Goal: Task Accomplishment & Management: Use online tool/utility

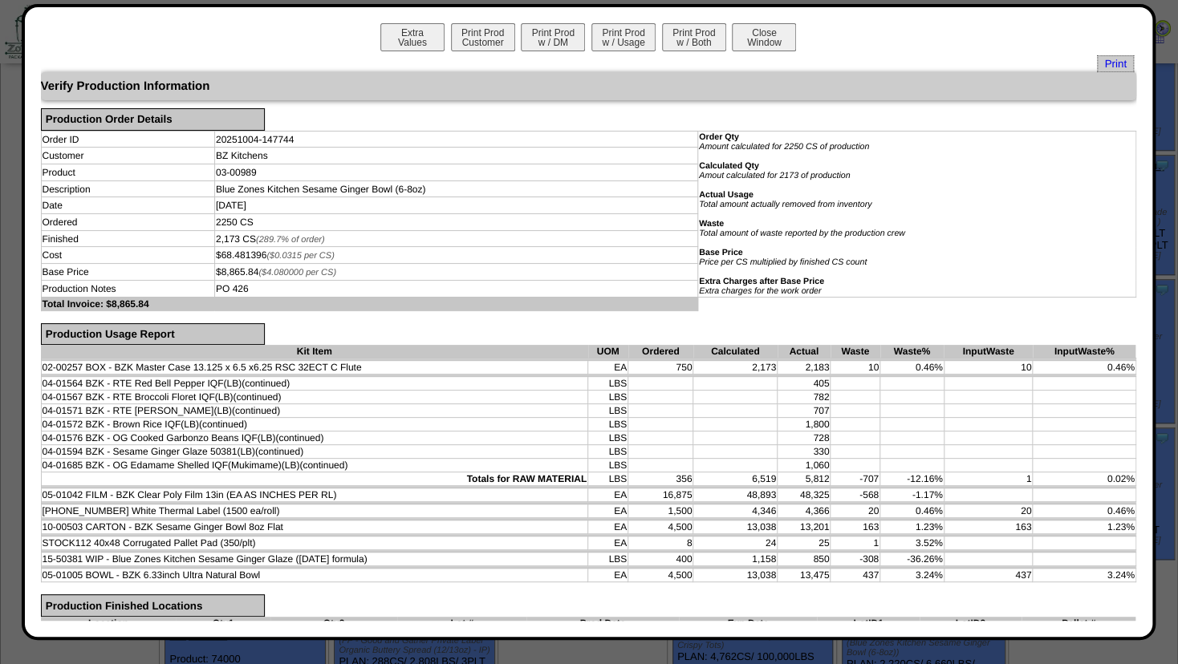
scroll to position [865, 0]
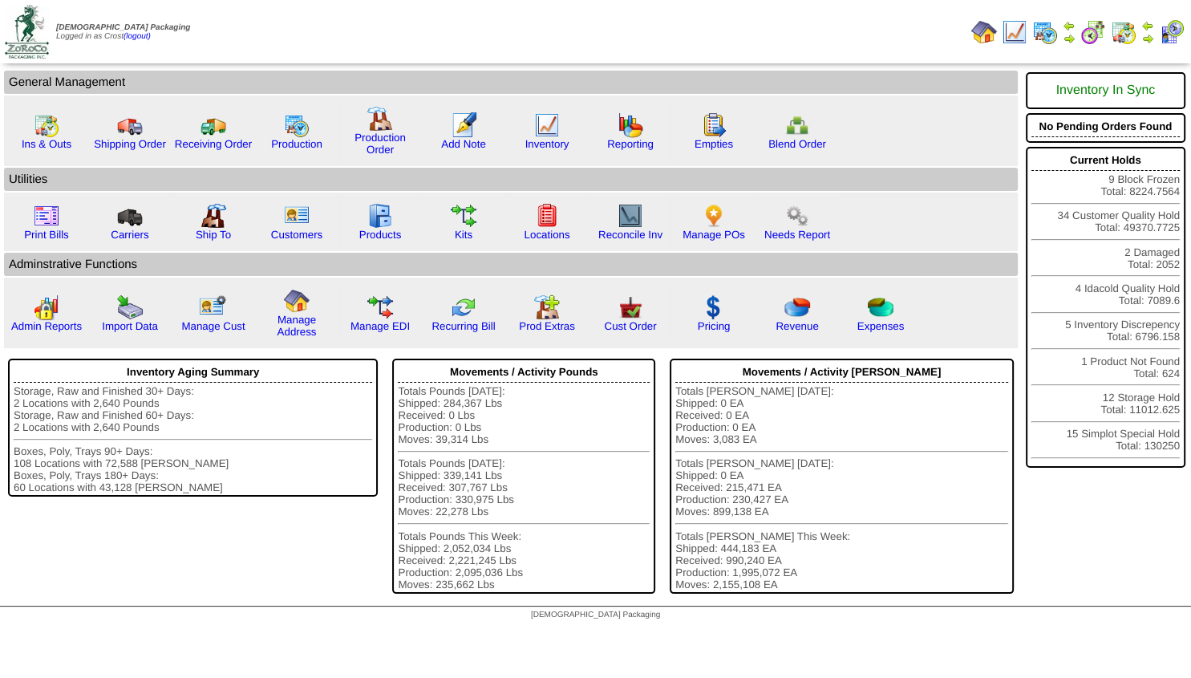
click at [1147, 33] on img at bounding box center [1148, 38] width 13 height 13
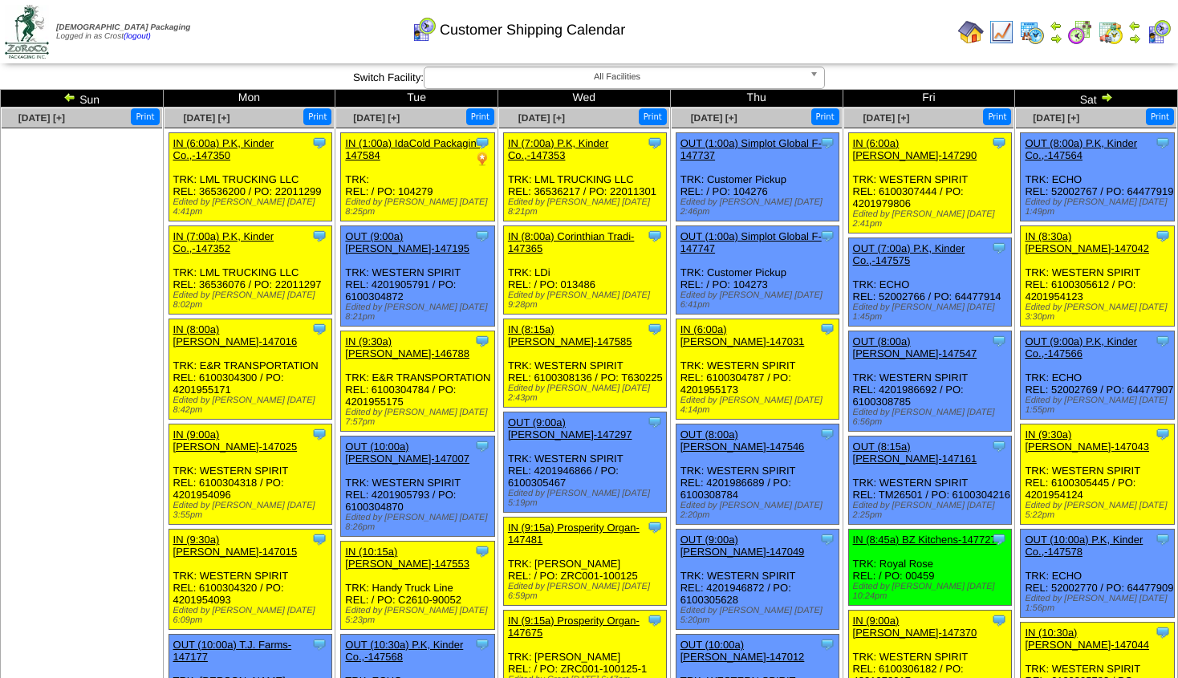
drag, startPoint x: 0, startPoint y: 0, endPoint x: 1070, endPoint y: 35, distance: 1070.9
click at [1070, 36] on img at bounding box center [1080, 32] width 26 height 26
click at [1048, 35] on td at bounding box center [1056, 32] width 16 height 29
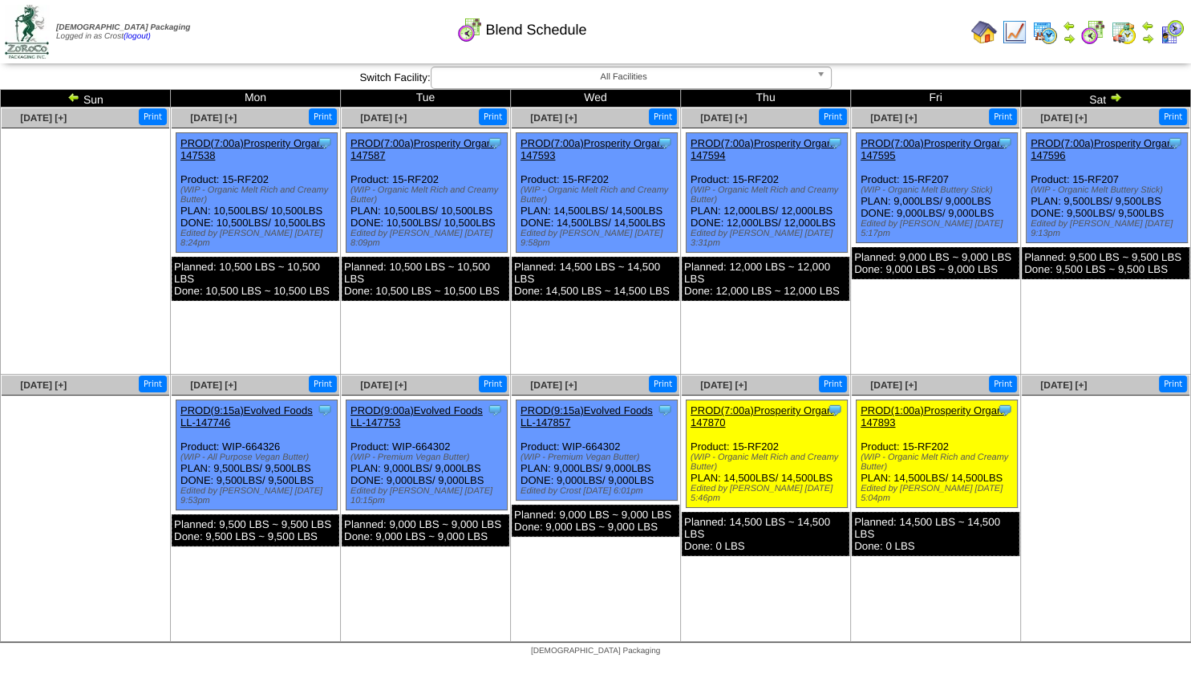
click at [1069, 37] on img at bounding box center [1069, 38] width 13 height 13
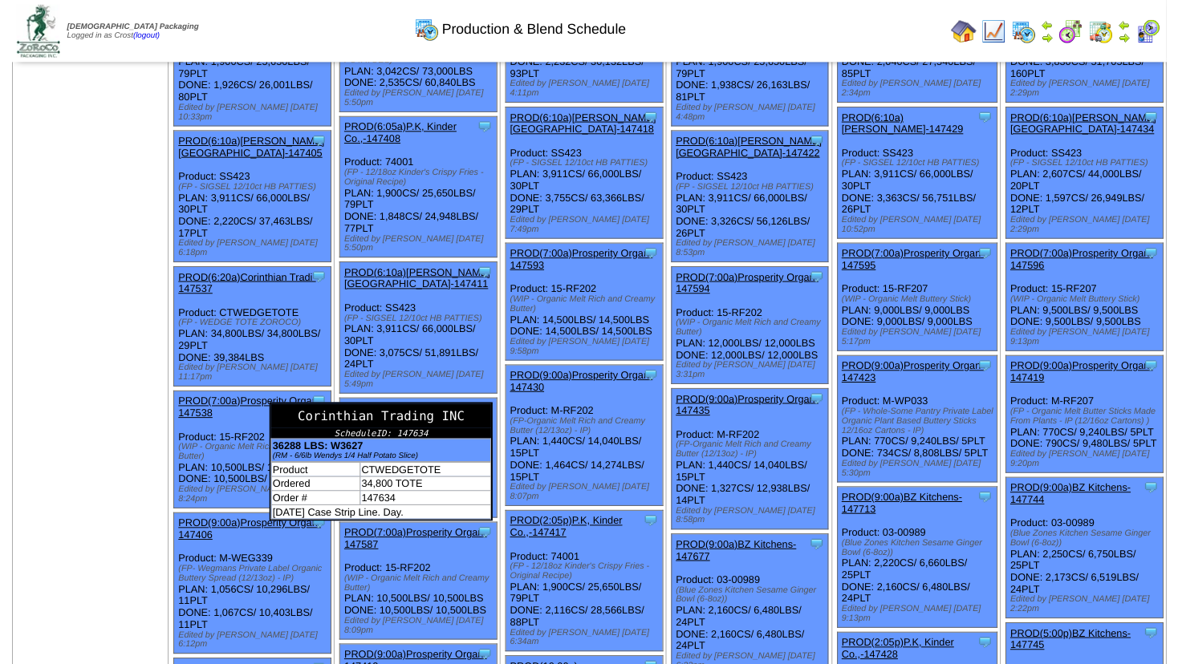
scroll to position [260, 0]
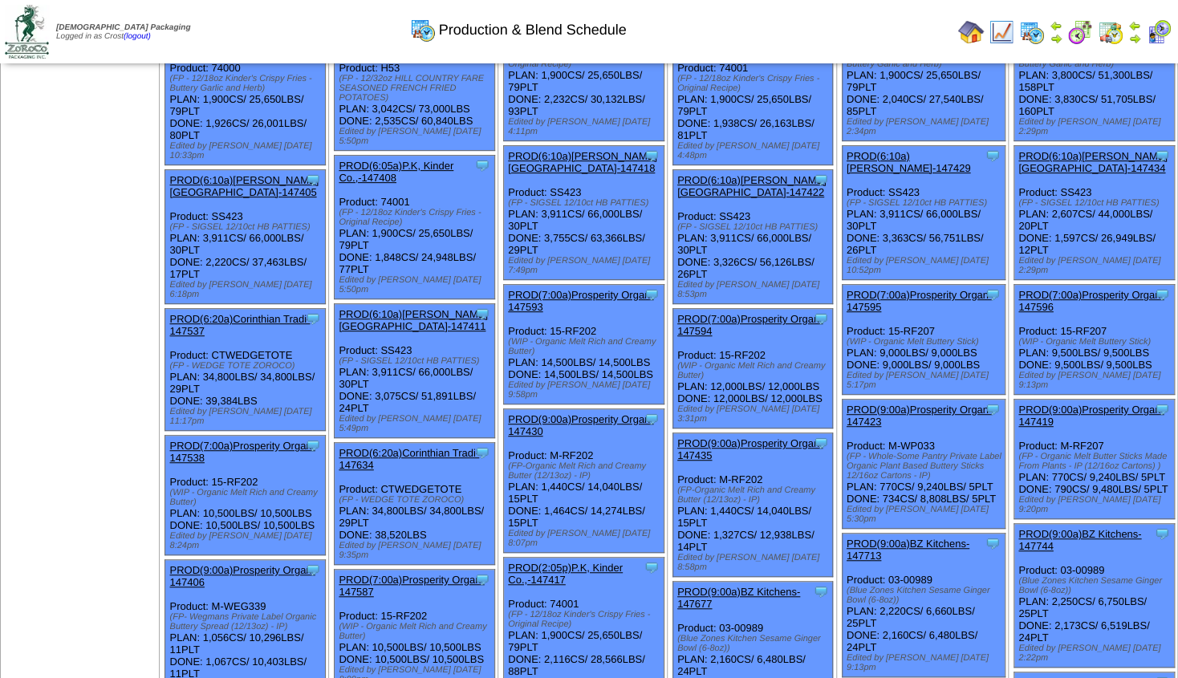
click at [418, 574] on link "PROD(7:00a)Prosperity Organ-147587" at bounding box center [411, 586] width 145 height 24
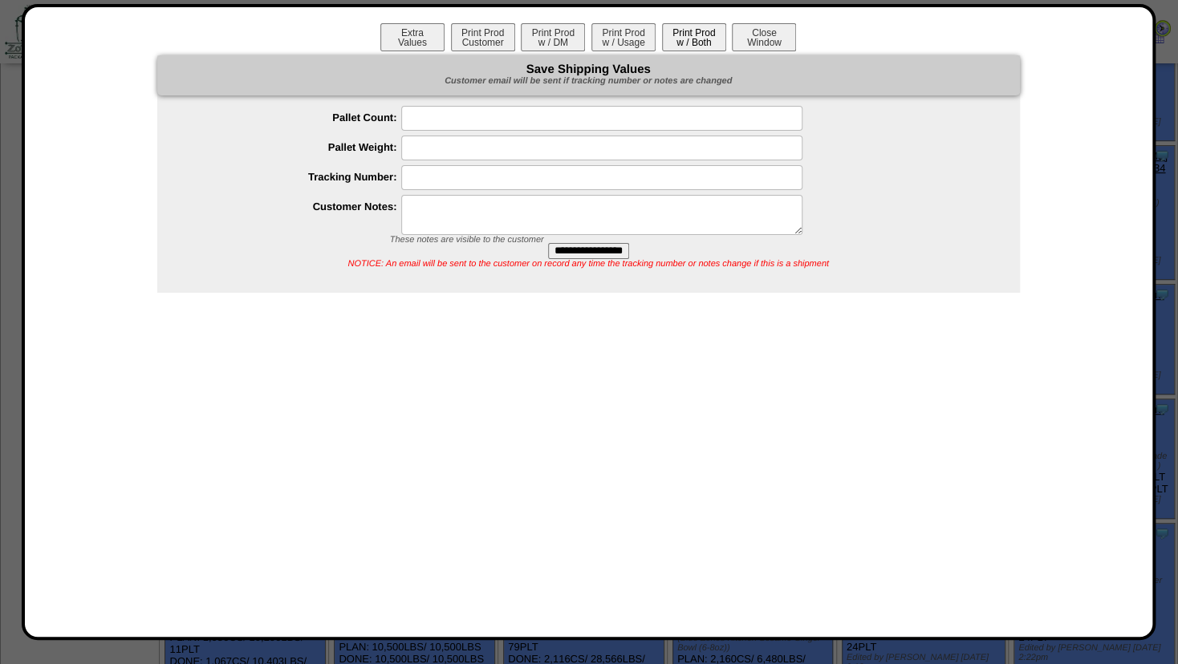
click at [695, 39] on button "Print Prod w / Both" at bounding box center [694, 37] width 64 height 28
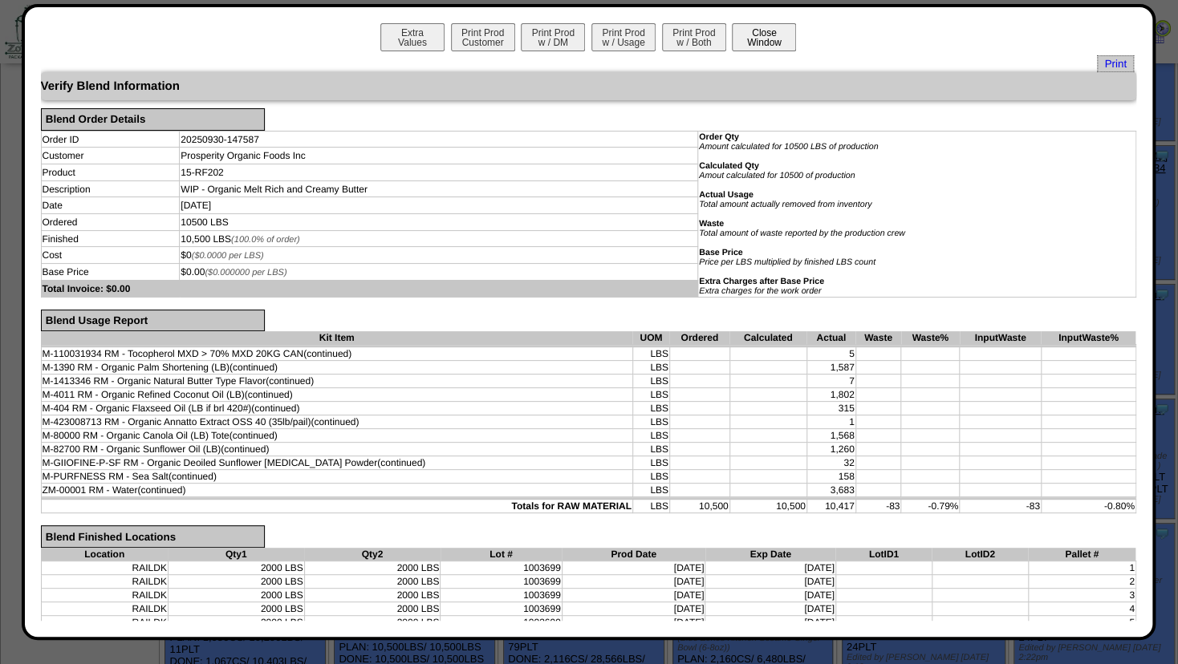
click at [777, 37] on button "Close Window" at bounding box center [764, 37] width 64 height 28
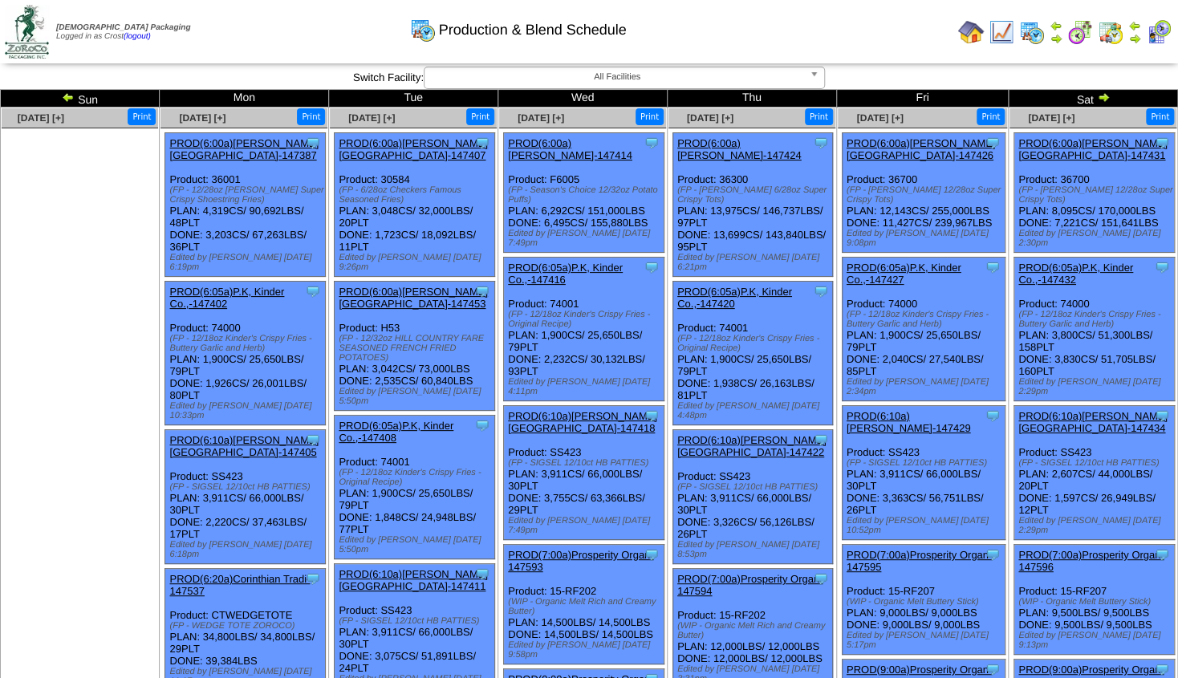
click at [1105, 97] on img at bounding box center [1103, 97] width 13 height 13
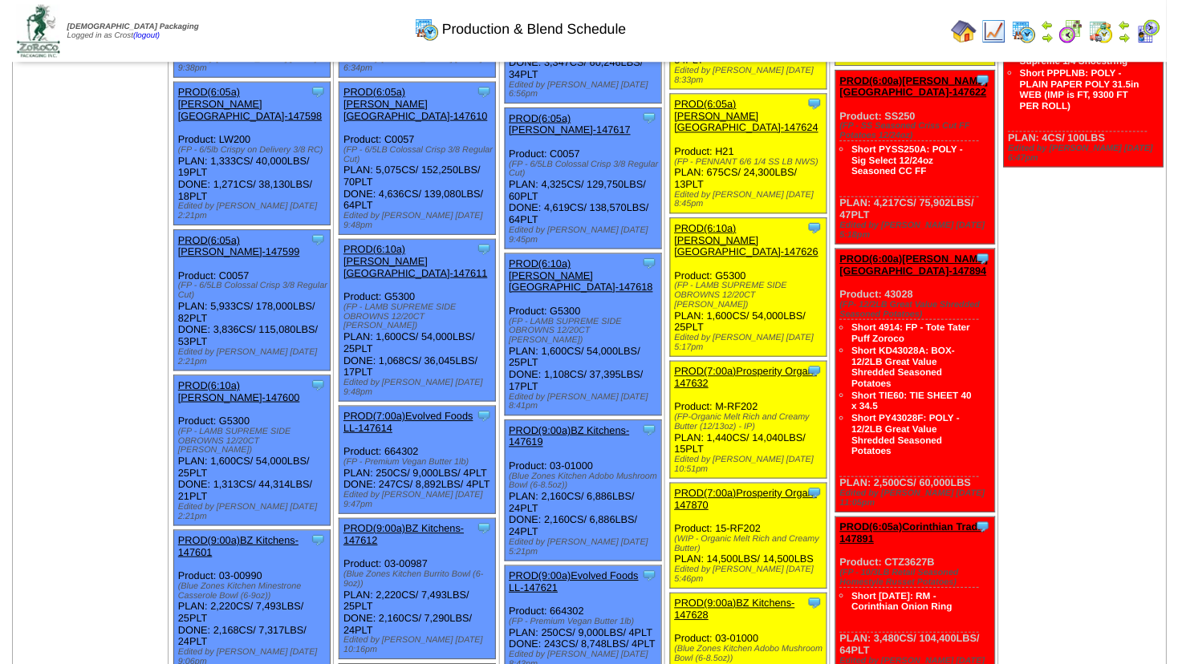
scroll to position [173, 0]
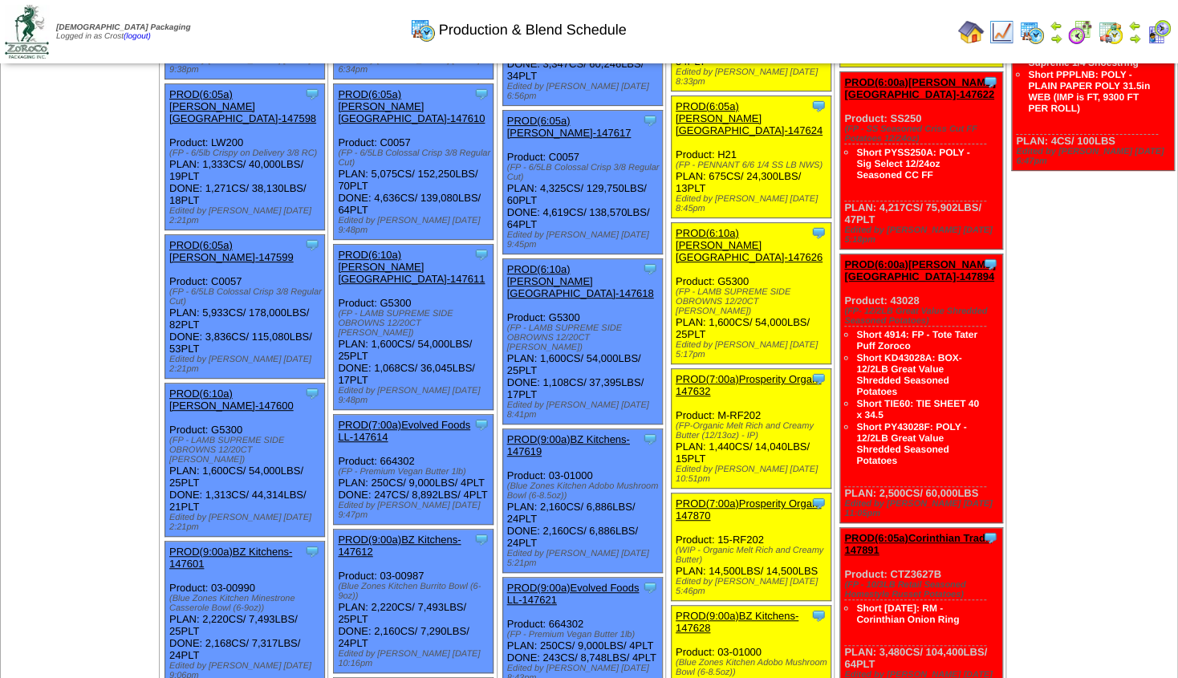
click at [741, 497] on link "PROD(7:00a)Prosperity Organ-147870" at bounding box center [748, 509] width 145 height 24
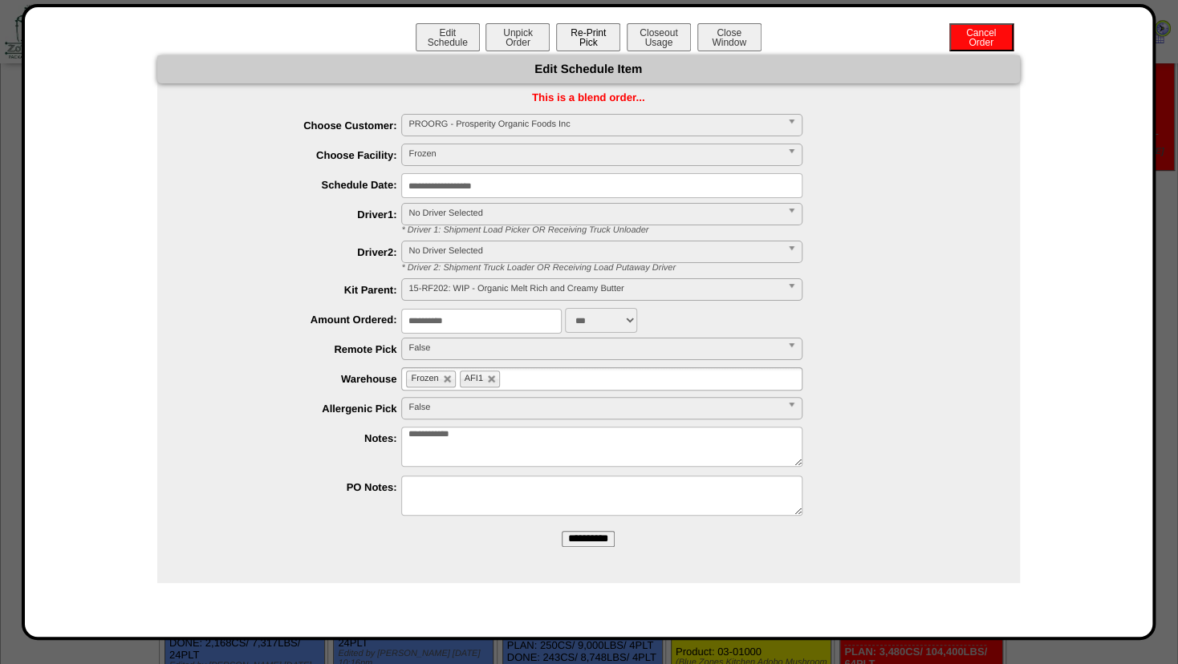
click at [583, 41] on button "Re-Print Pick" at bounding box center [588, 37] width 64 height 28
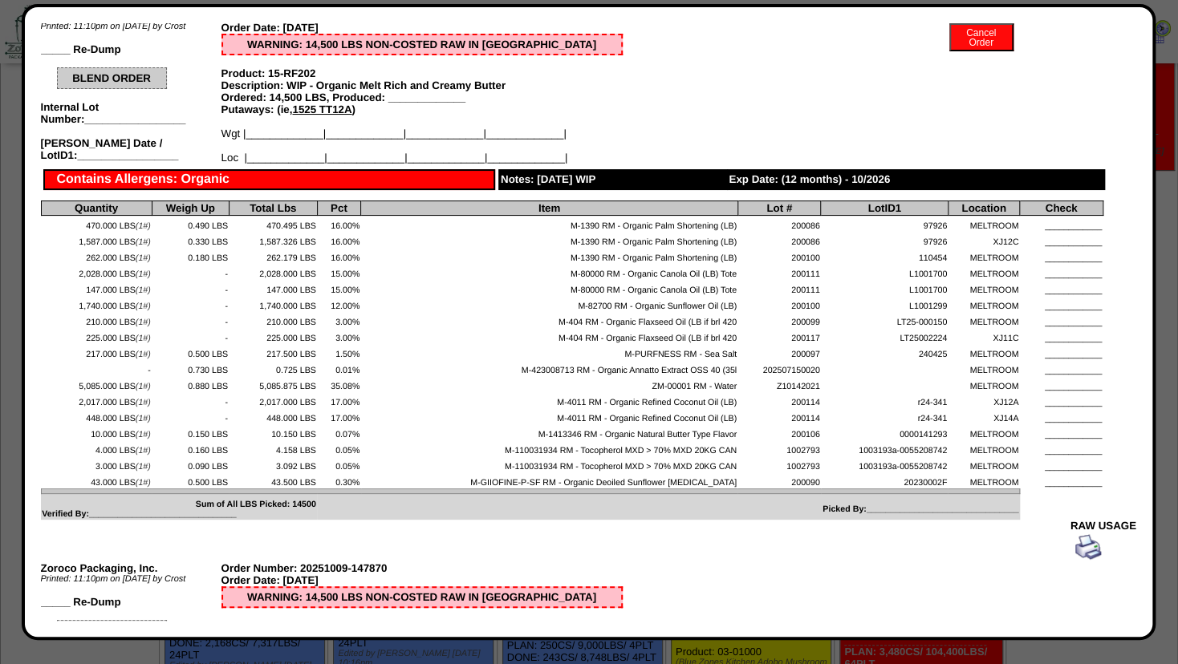
scroll to position [0, 0]
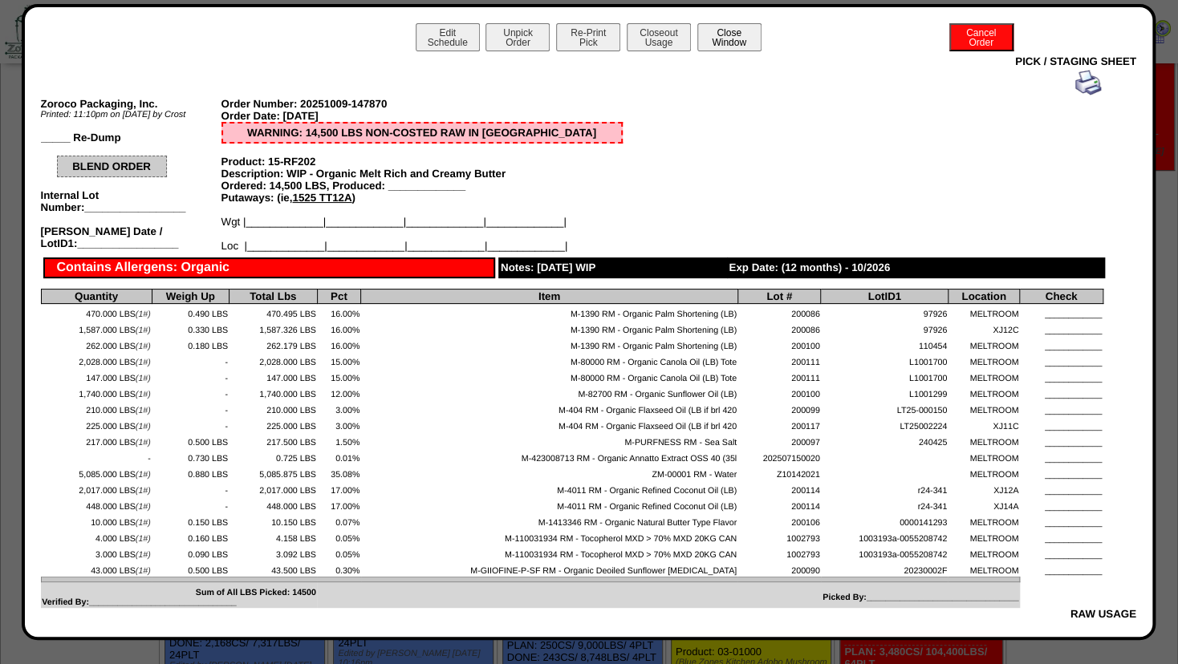
click at [729, 45] on button "Close Window" at bounding box center [729, 37] width 64 height 28
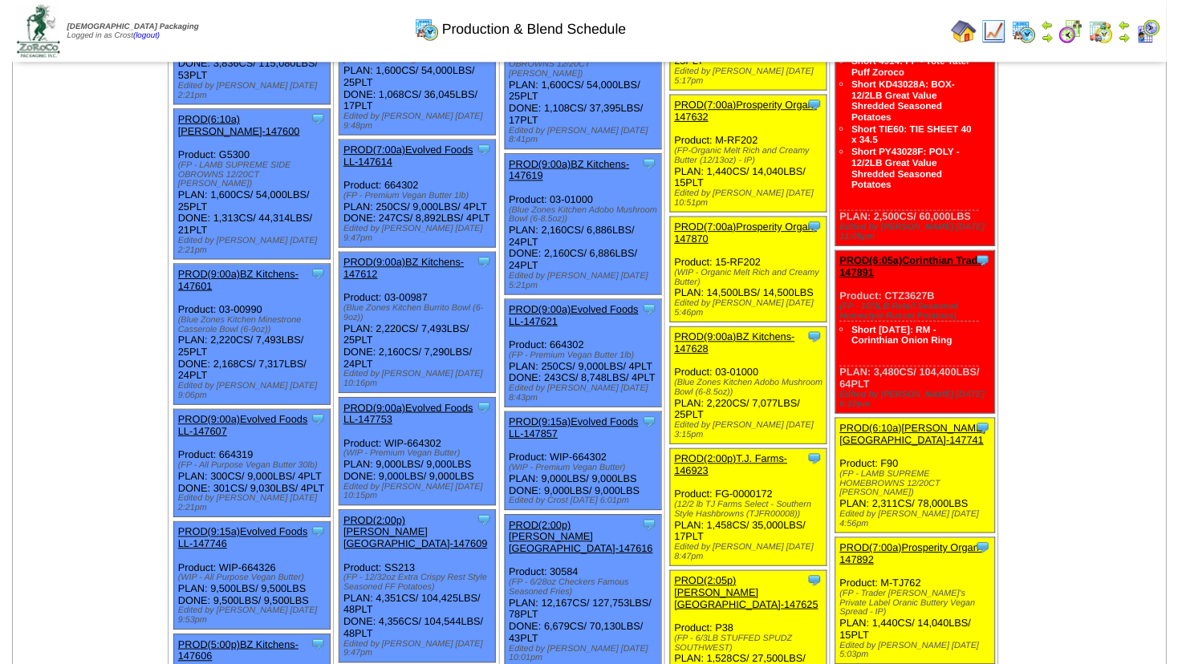
scroll to position [428, 0]
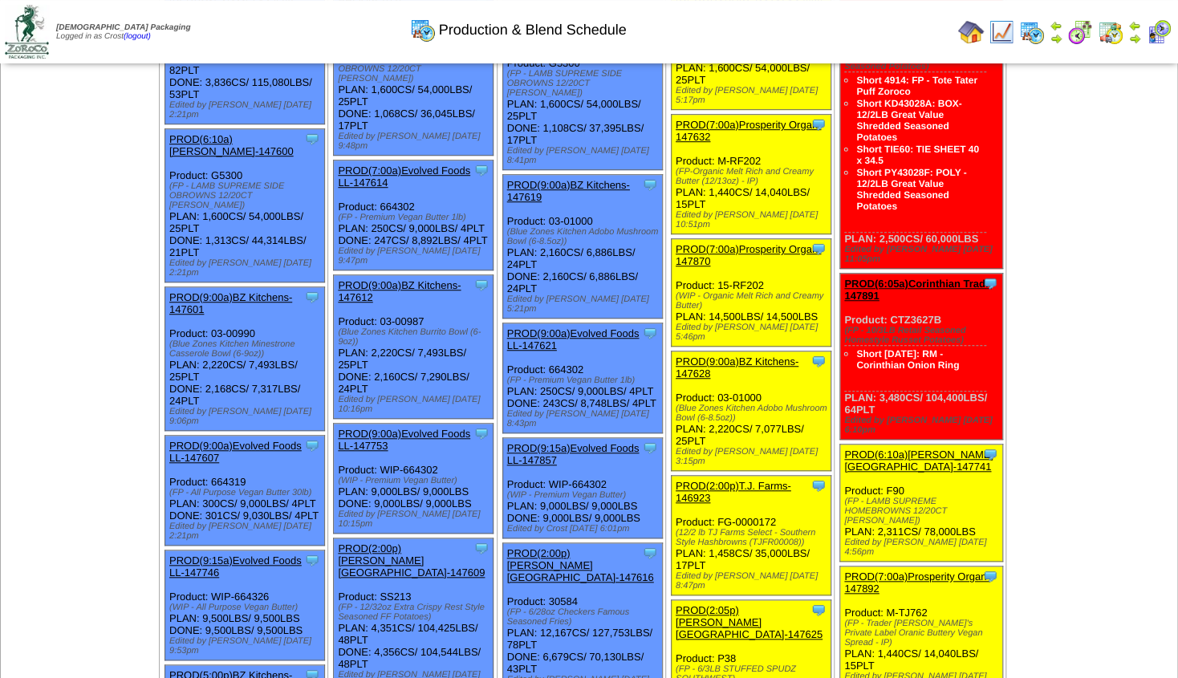
click at [735, 355] on link "PROD(9:00a)BZ Kitchens-147628" at bounding box center [737, 367] width 123 height 24
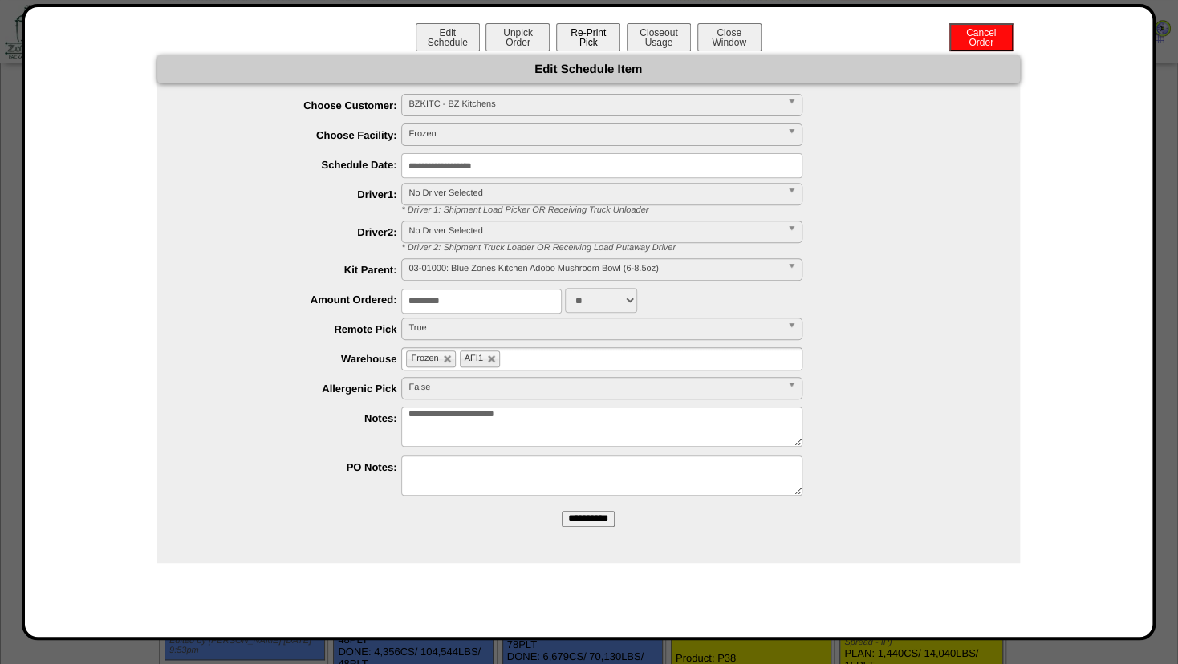
click at [578, 42] on button "Re-Print Pick" at bounding box center [588, 37] width 64 height 28
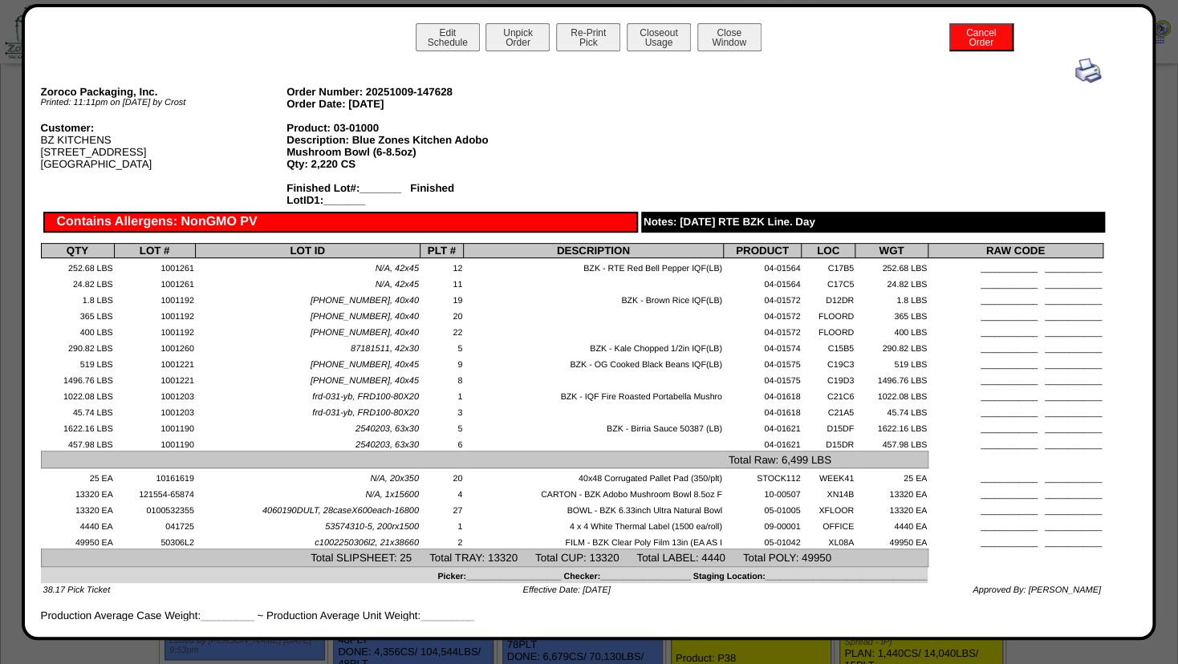
drag, startPoint x: 767, startPoint y: 473, endPoint x: 841, endPoint y: 473, distance: 73.8
click at [839, 469] on td "Total Raw: 6,499 LBS" at bounding box center [484, 460] width 887 height 17
click at [733, 43] on button "Close Window" at bounding box center [729, 37] width 64 height 28
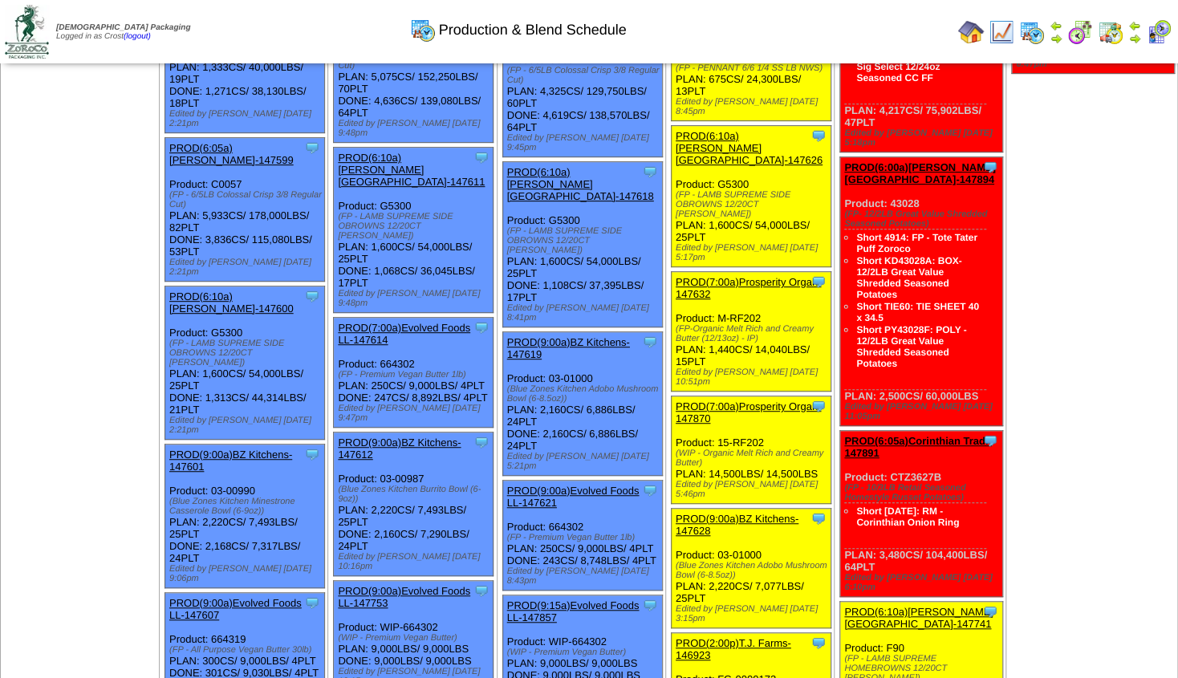
scroll to position [292, 0]
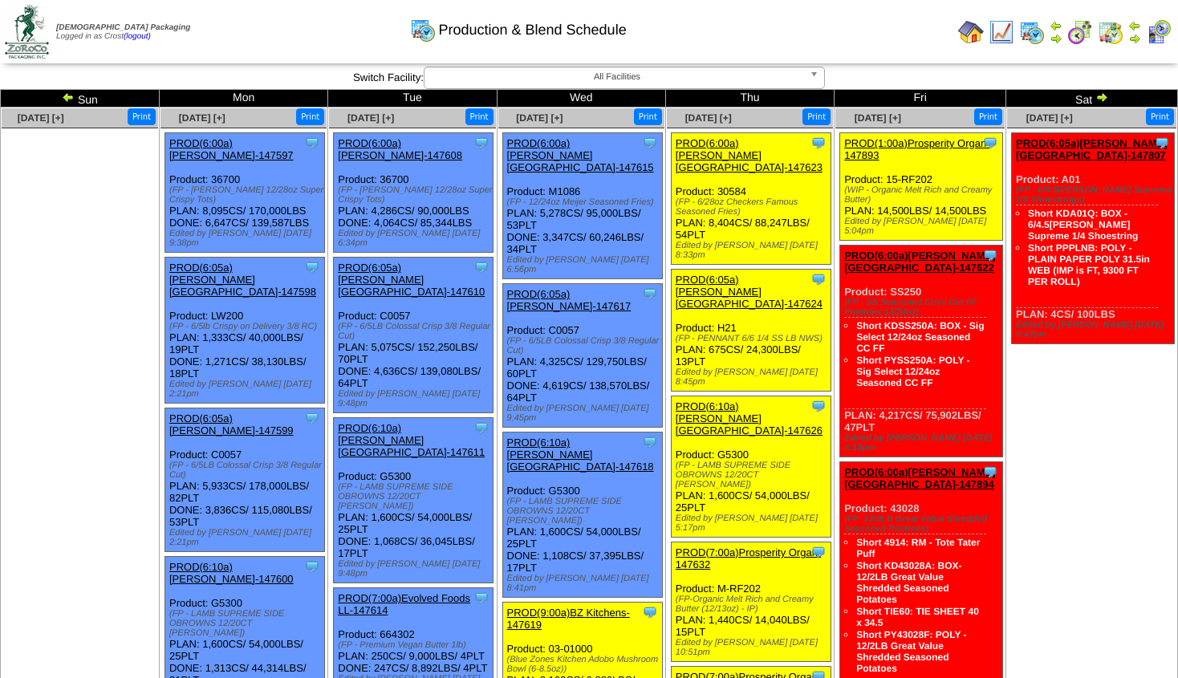
scroll to position [144, 0]
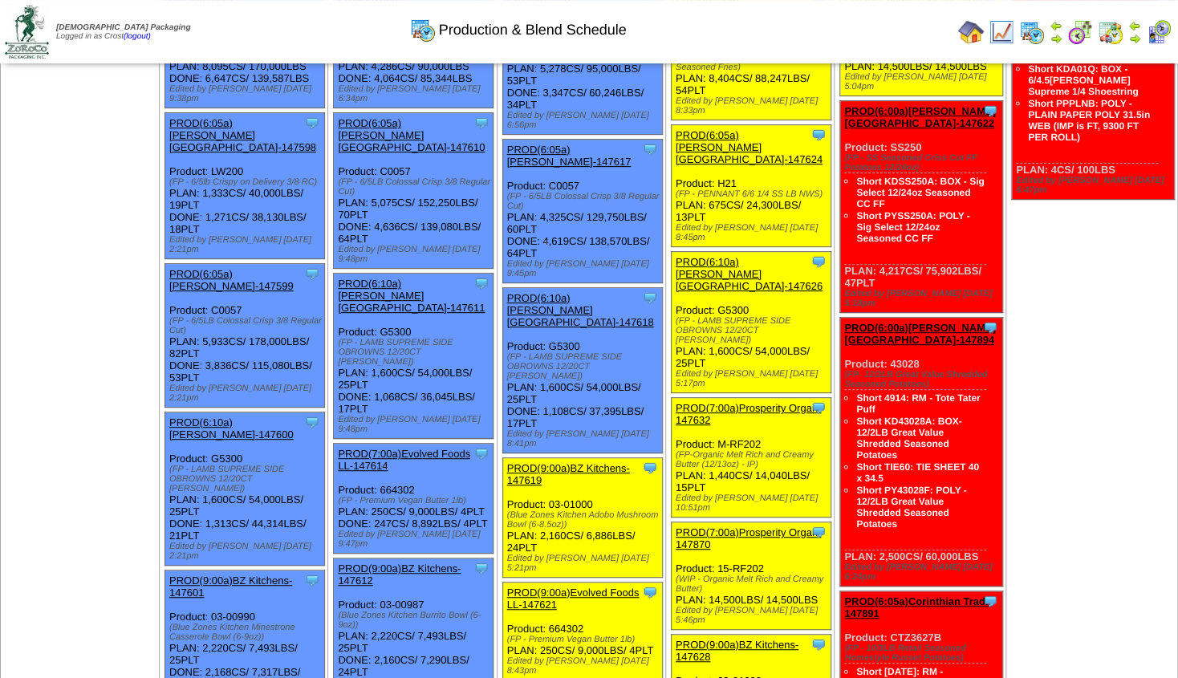
click at [1050, 39] on img at bounding box center [1055, 38] width 13 height 13
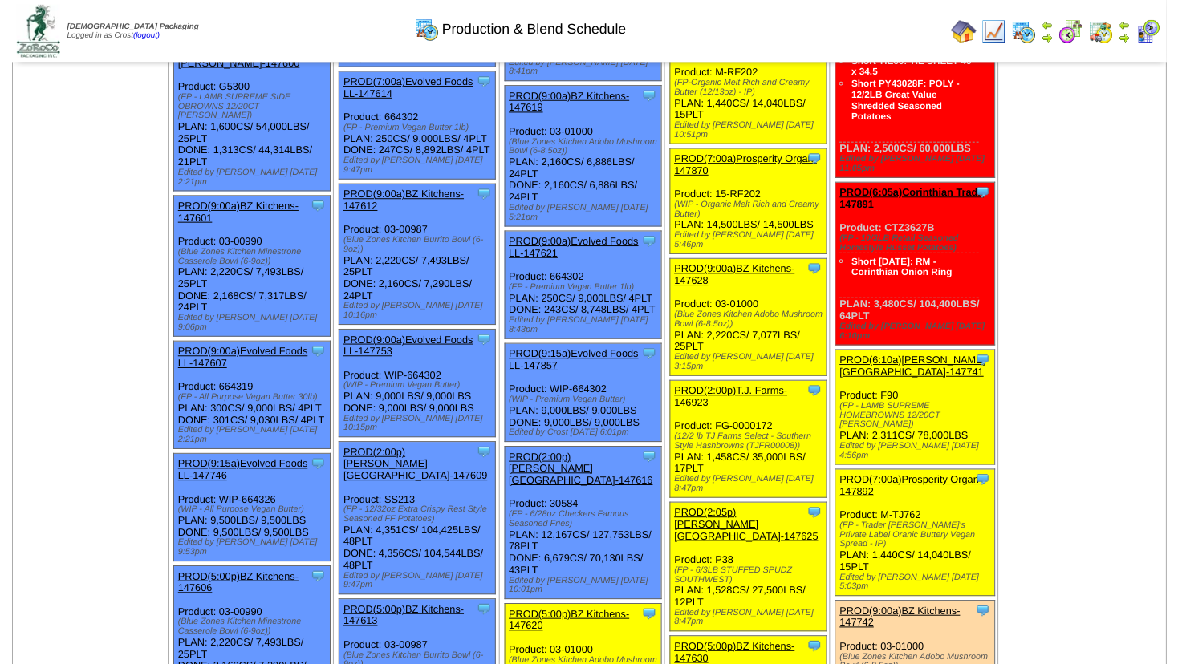
scroll to position [485, 0]
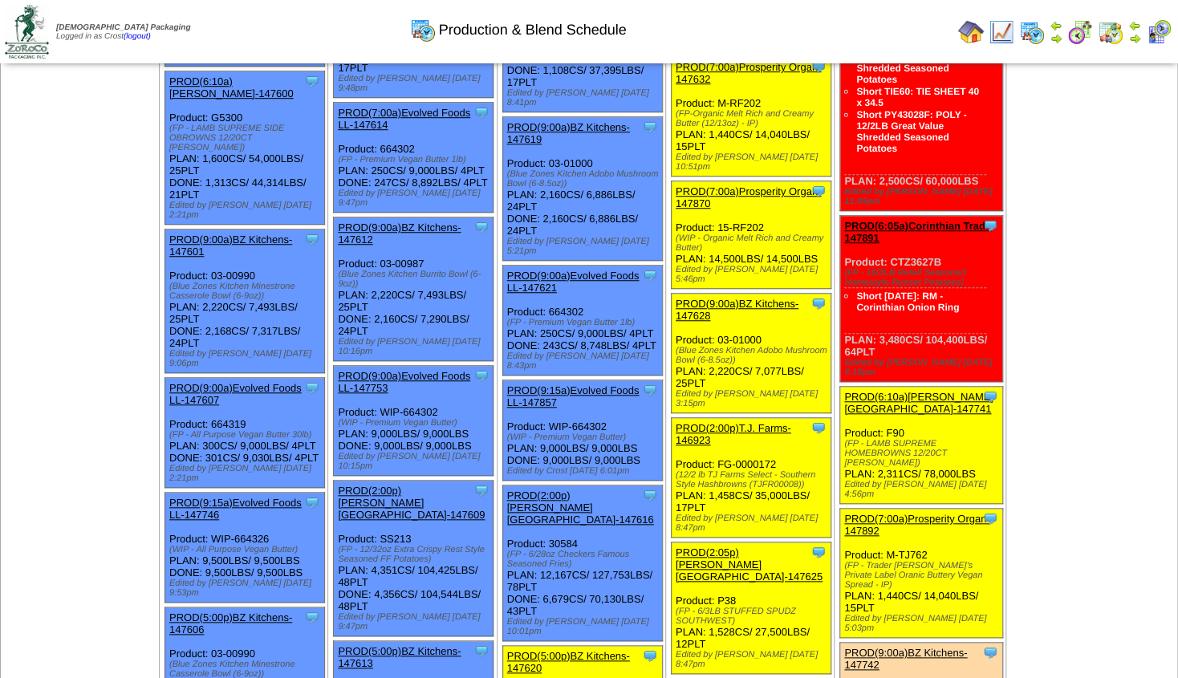
click at [566, 121] on link "PROD(9:00a)BZ Kitchens-147619" at bounding box center [568, 133] width 123 height 24
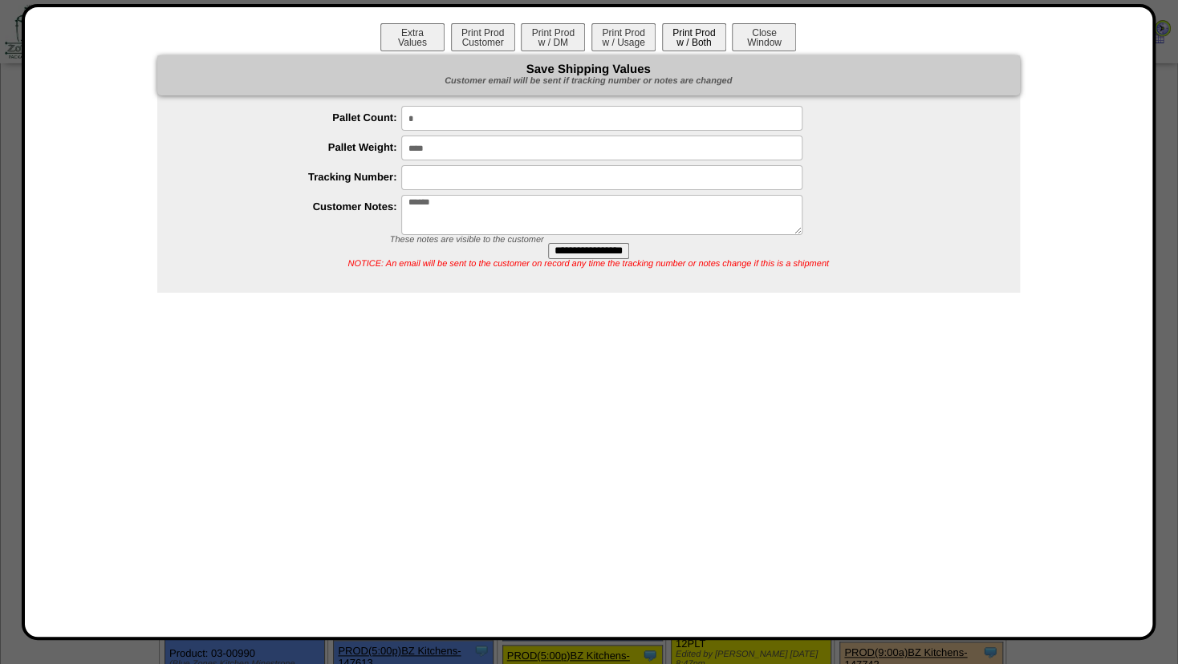
click at [688, 41] on button "Print Prod w / Both" at bounding box center [694, 37] width 64 height 28
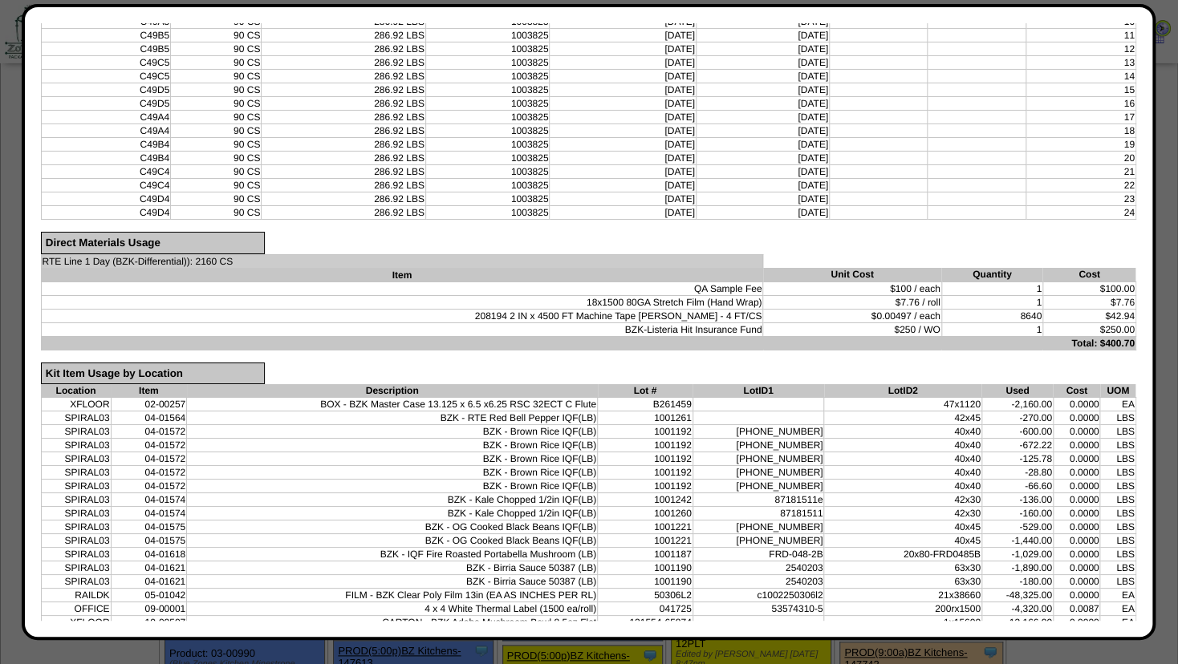
scroll to position [708, 0]
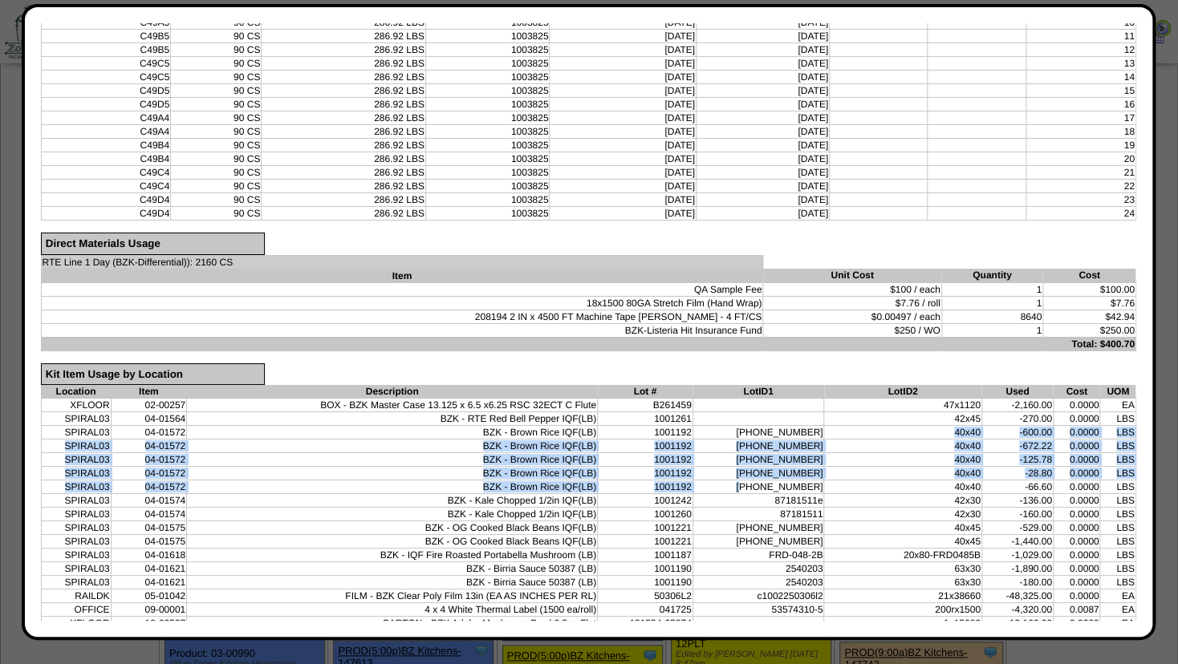
drag, startPoint x: 748, startPoint y: 469, endPoint x: 820, endPoint y: 419, distance: 88.1
click at [818, 420] on tbody "XFLOOR 02-00257 BOX - BZK Master Case 13.125 x 6.5 x6.25 RSC 32ECT C Flute B261…" at bounding box center [588, 528] width 1094 height 259
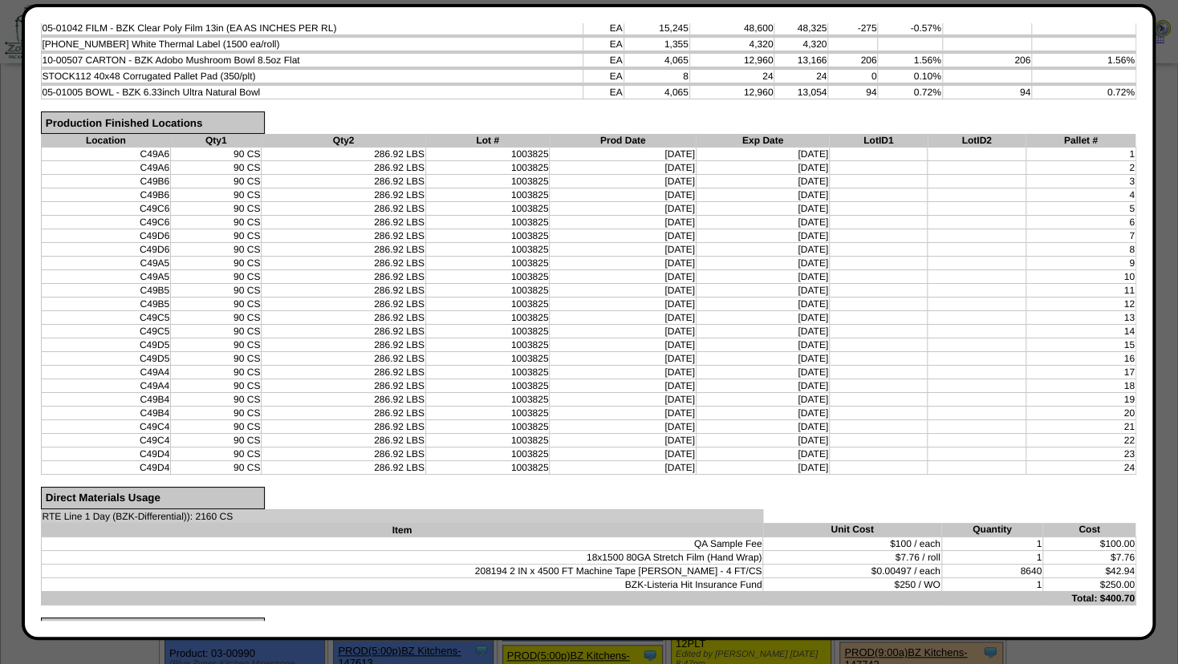
scroll to position [316, 0]
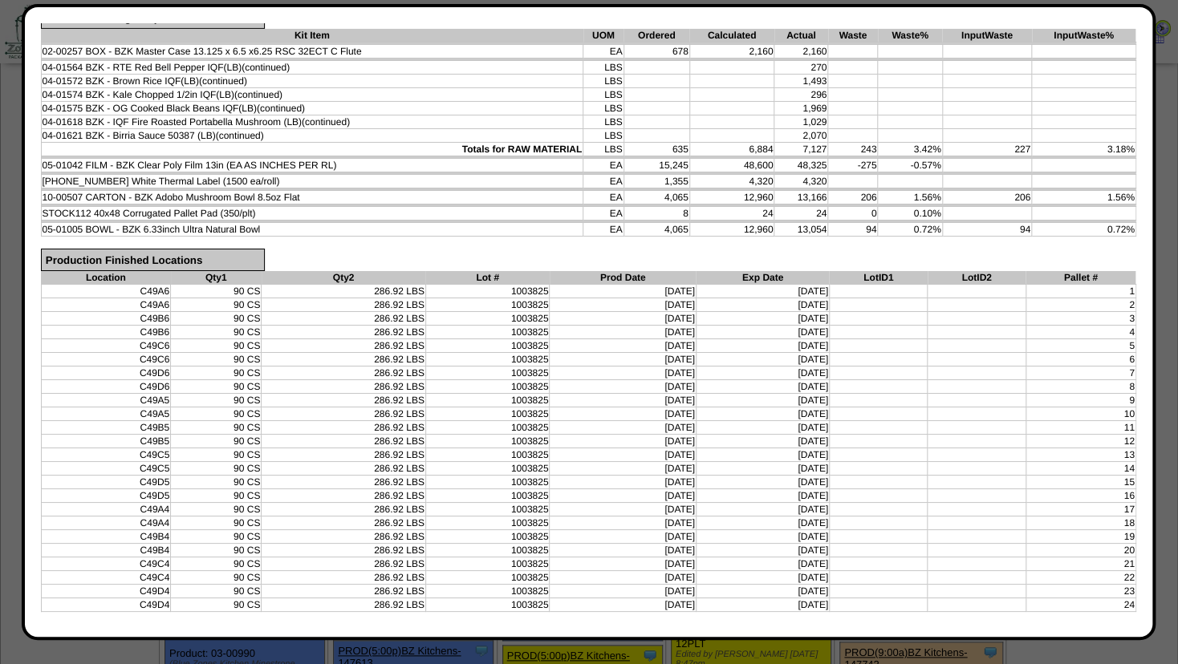
click at [1118, 300] on td "2" at bounding box center [1080, 305] width 110 height 14
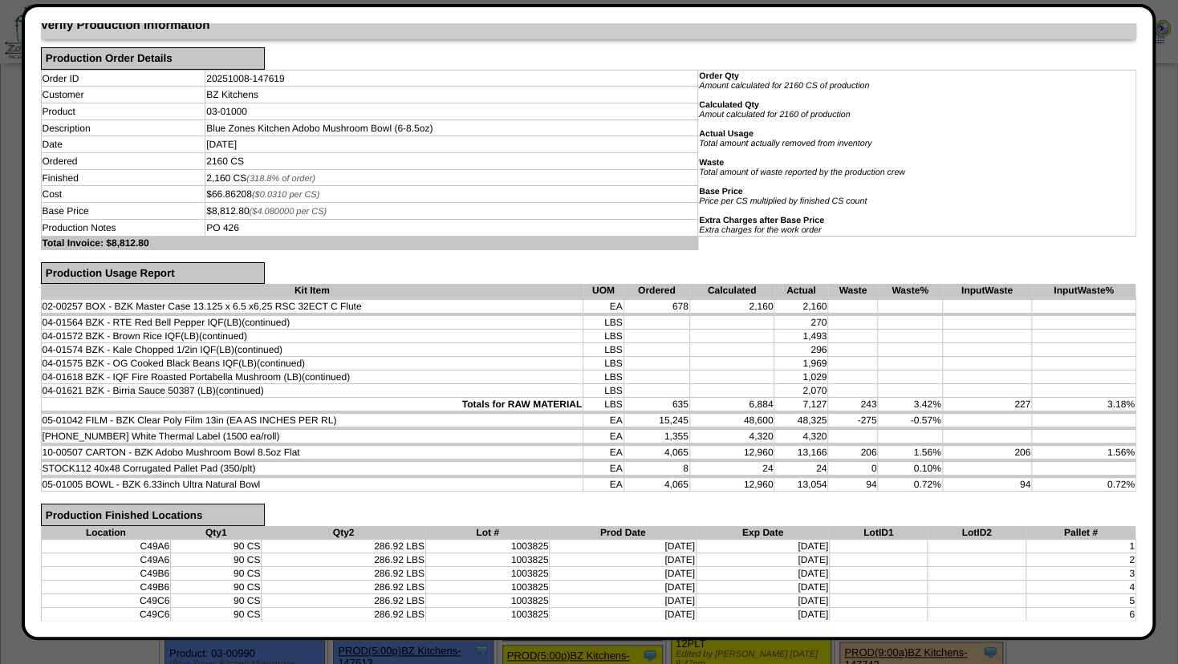
scroll to position [0, 0]
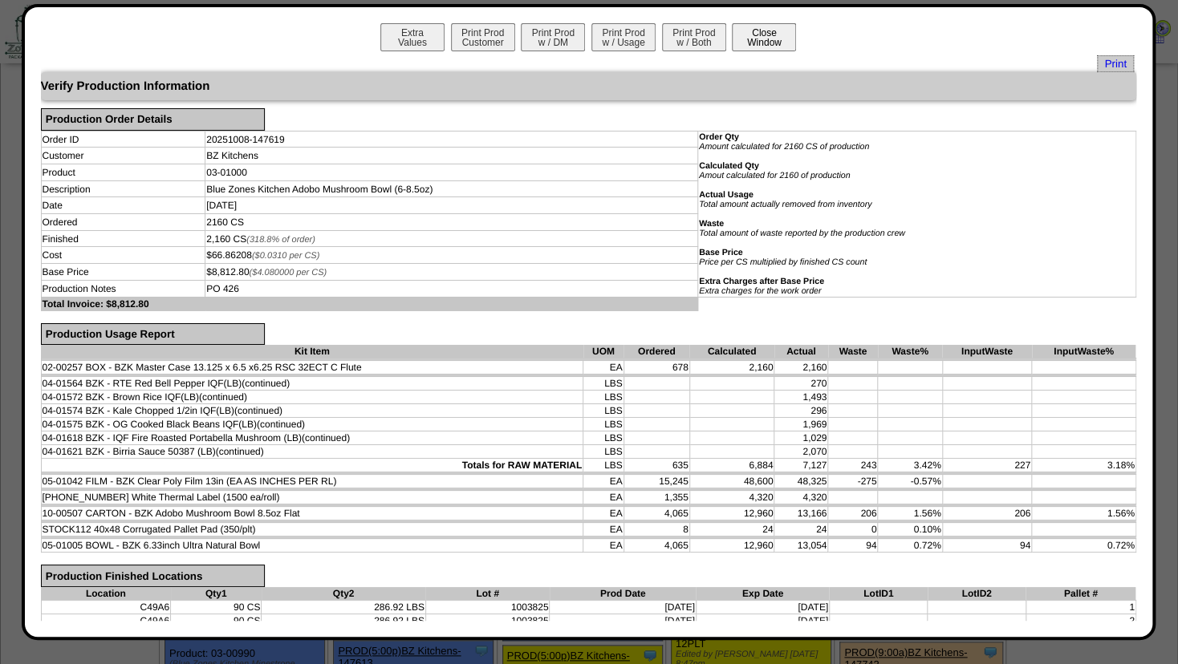
click at [767, 37] on button "Close Window" at bounding box center [764, 37] width 64 height 28
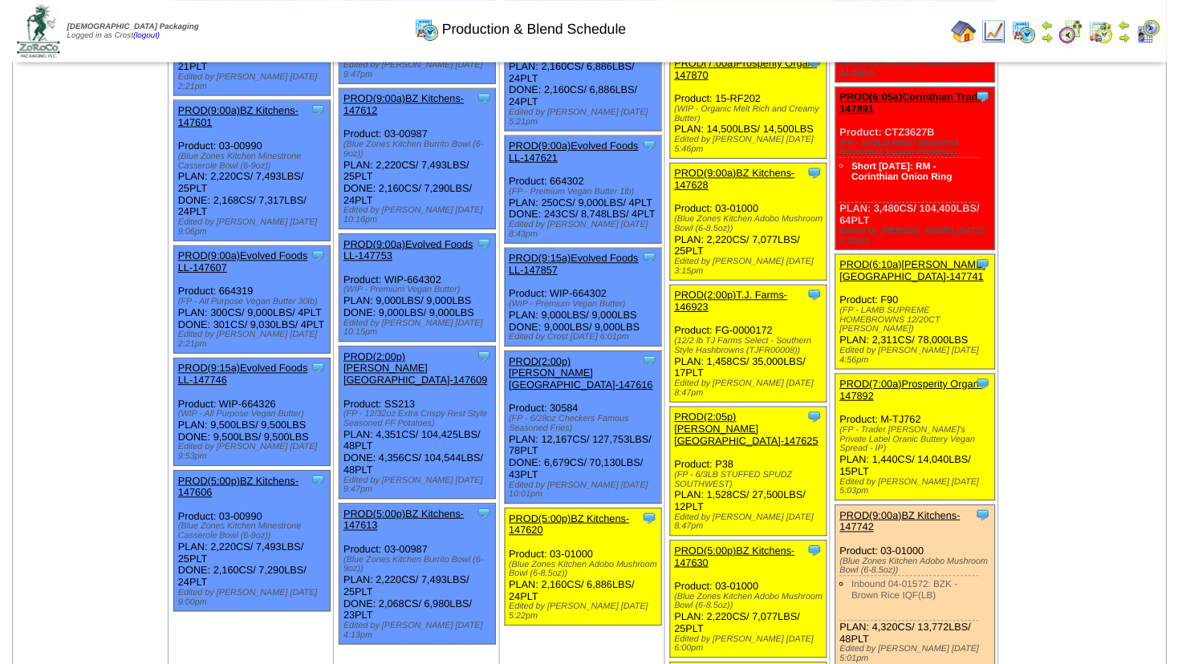
scroll to position [610, 0]
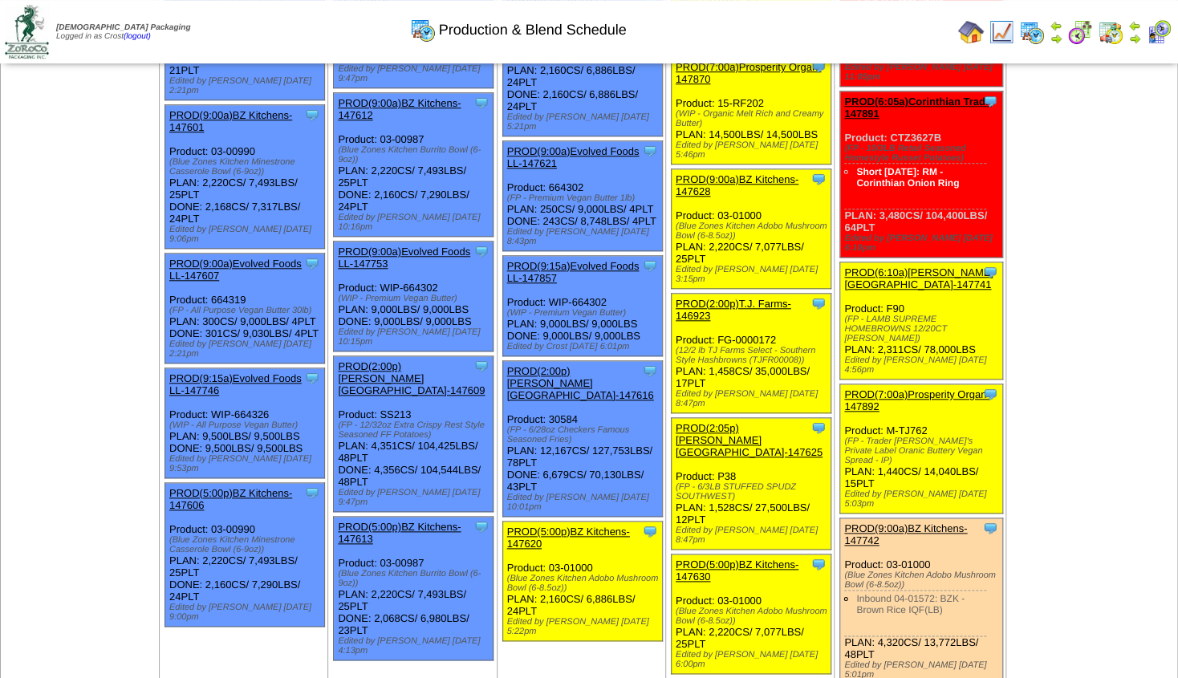
click at [571, 526] on link "PROD(5:00p)BZ Kitchens-147620" at bounding box center [568, 538] width 123 height 24
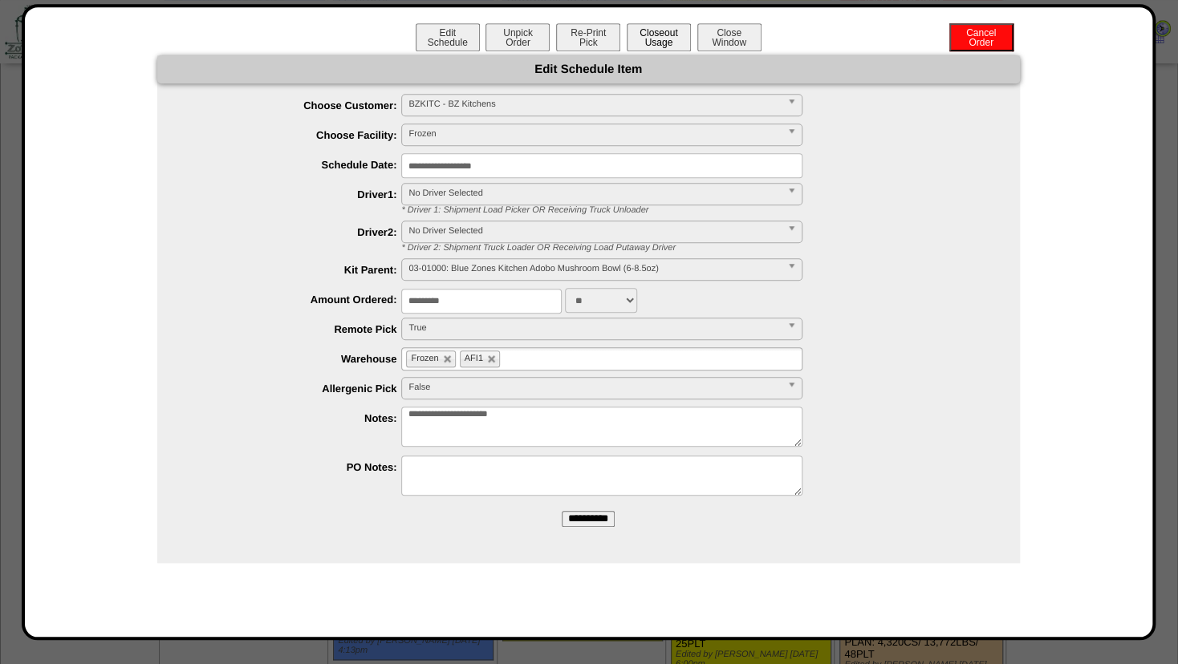
click at [677, 37] on button "Closeout Usage" at bounding box center [659, 37] width 64 height 28
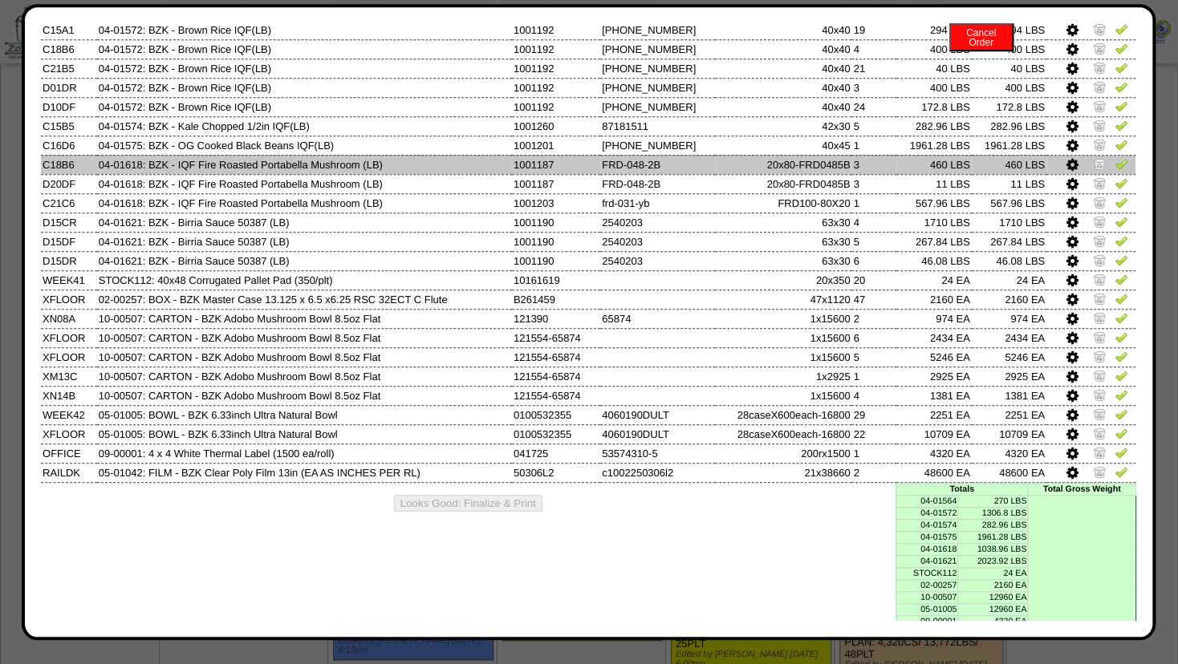
scroll to position [138, 0]
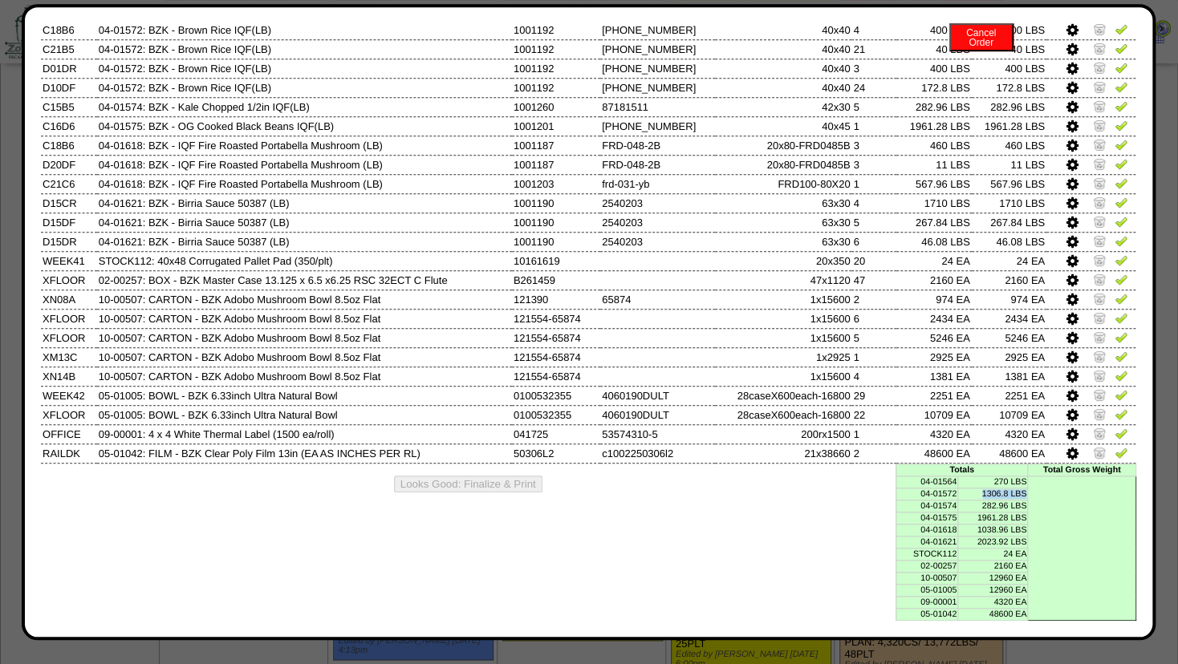
drag, startPoint x: 961, startPoint y: 492, endPoint x: 1028, endPoint y: 489, distance: 66.7
click at [1029, 489] on table "Totals Total Gross Weight 04-01564 270 LBS 04-01572 1306.8 LBS 04-01574 282.96 …" at bounding box center [1015, 542] width 241 height 157
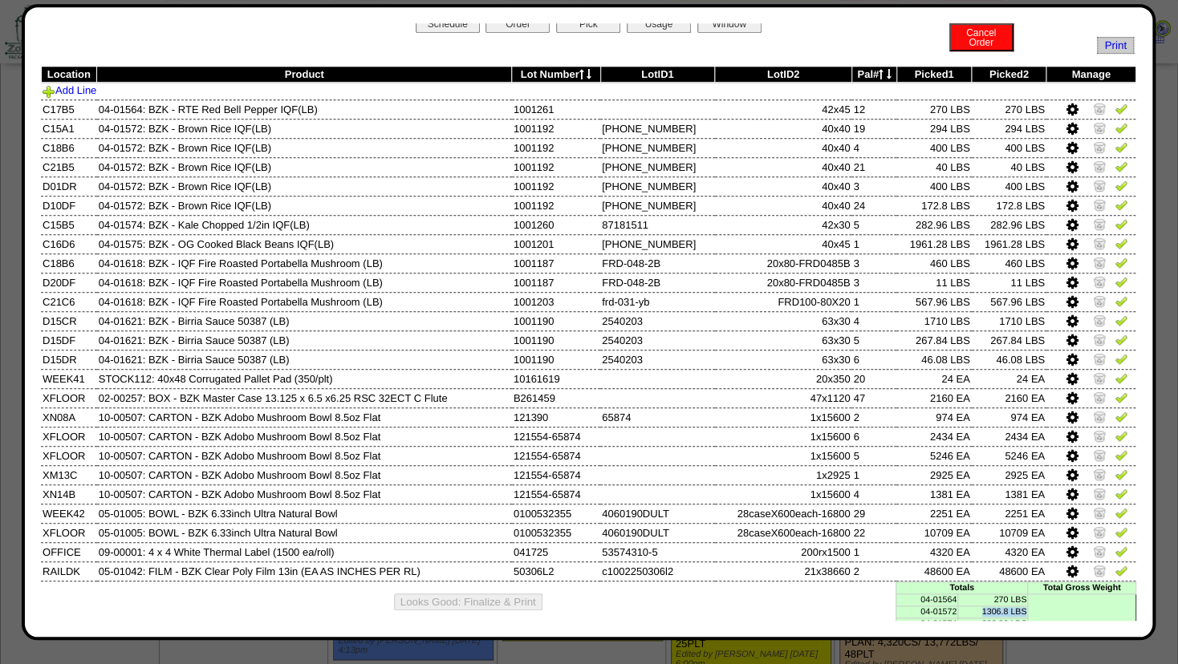
scroll to position [0, 0]
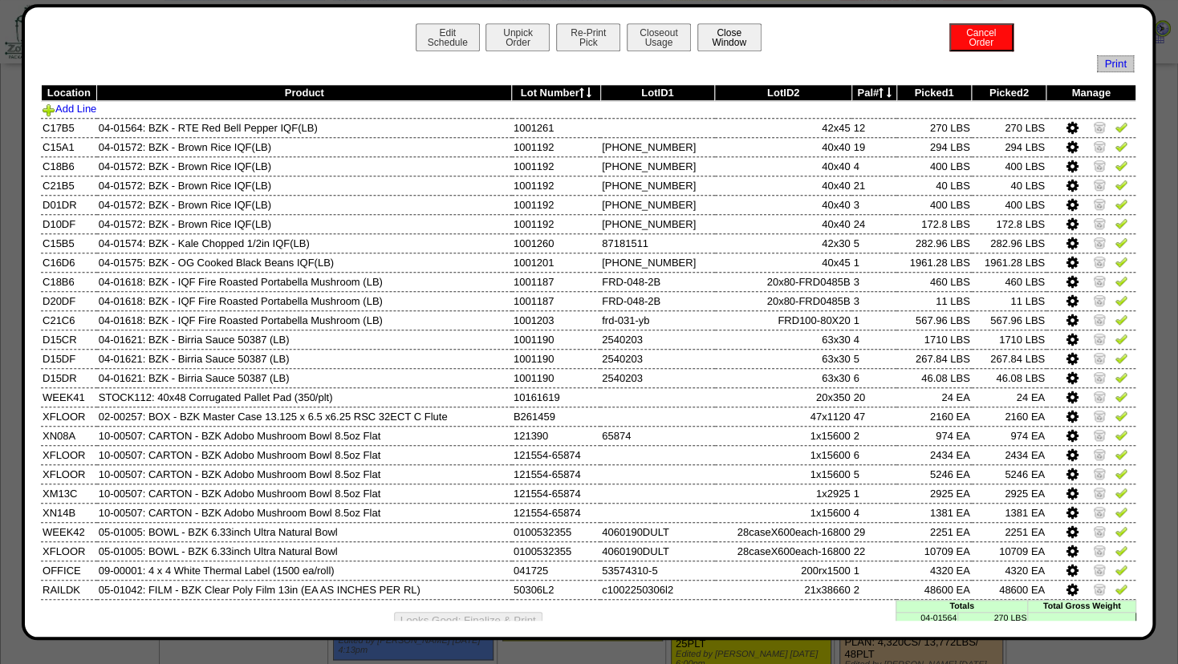
click at [710, 43] on button "Close Window" at bounding box center [729, 37] width 64 height 28
